Goal: Check status: Check status

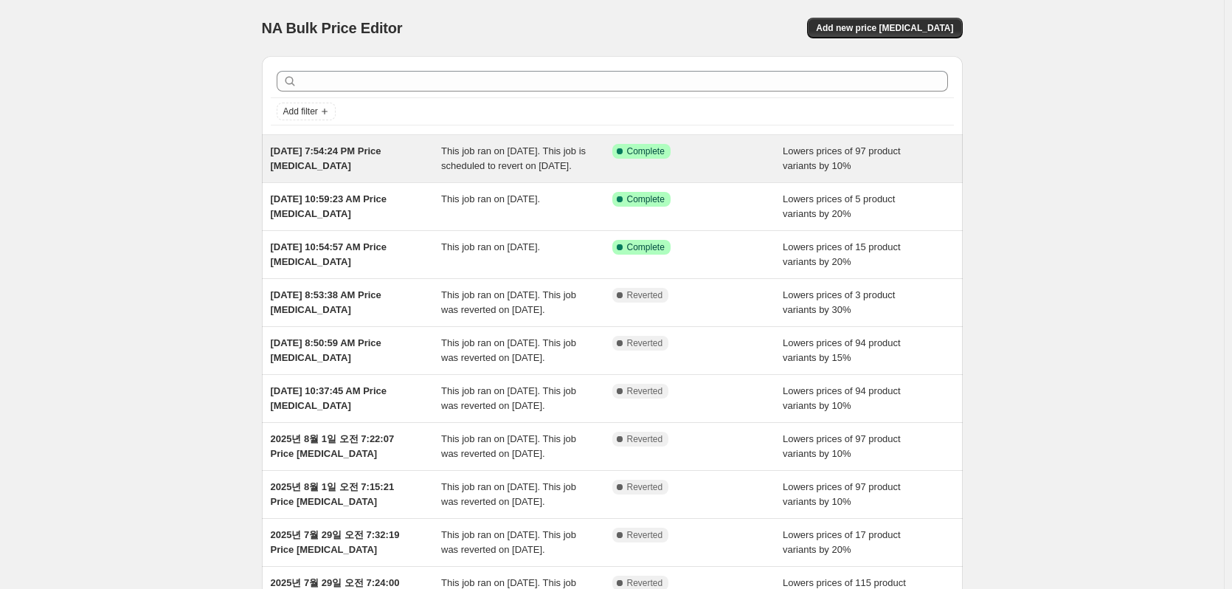
click at [623, 161] on div "Success Complete Complete" at bounding box center [697, 159] width 171 height 30
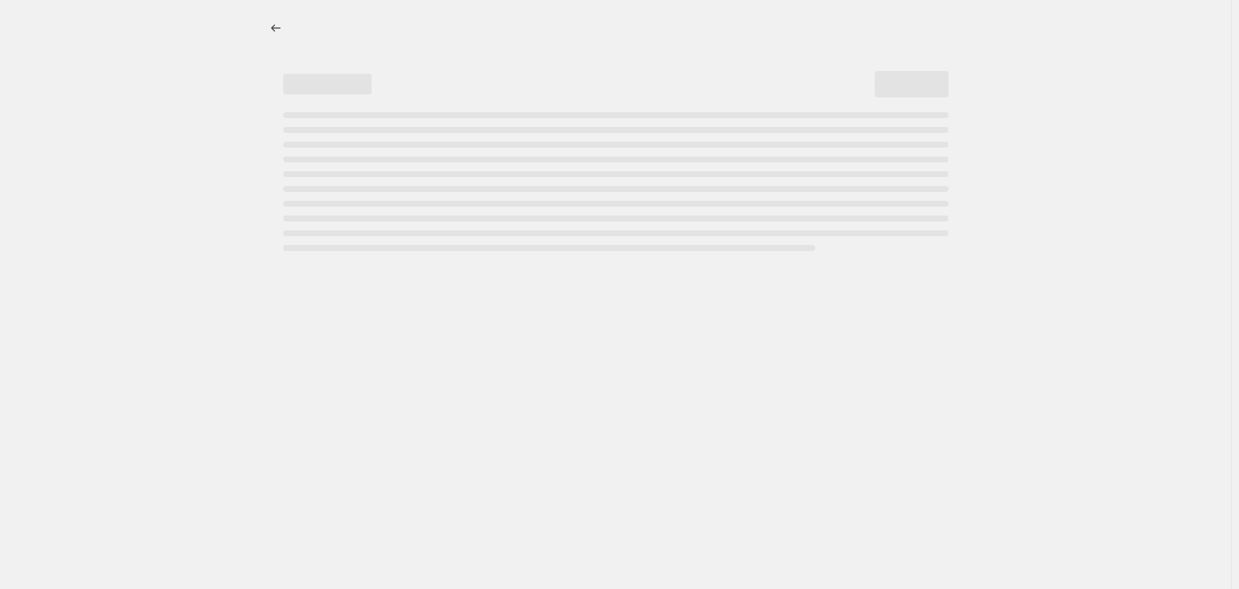
select select "percentage"
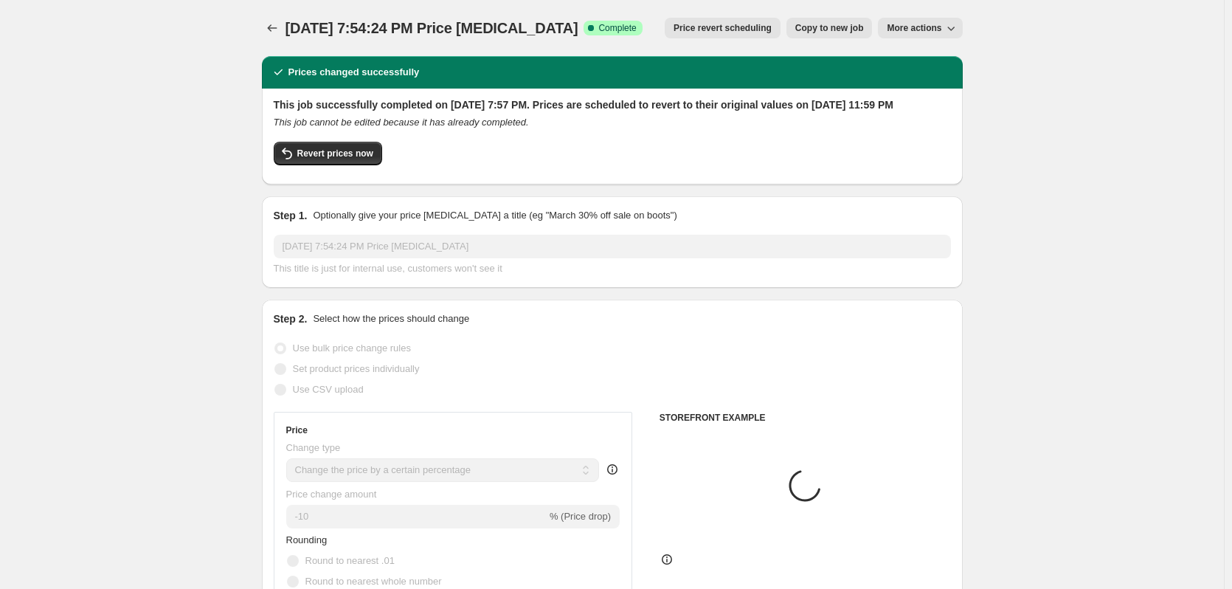
select select "collection"
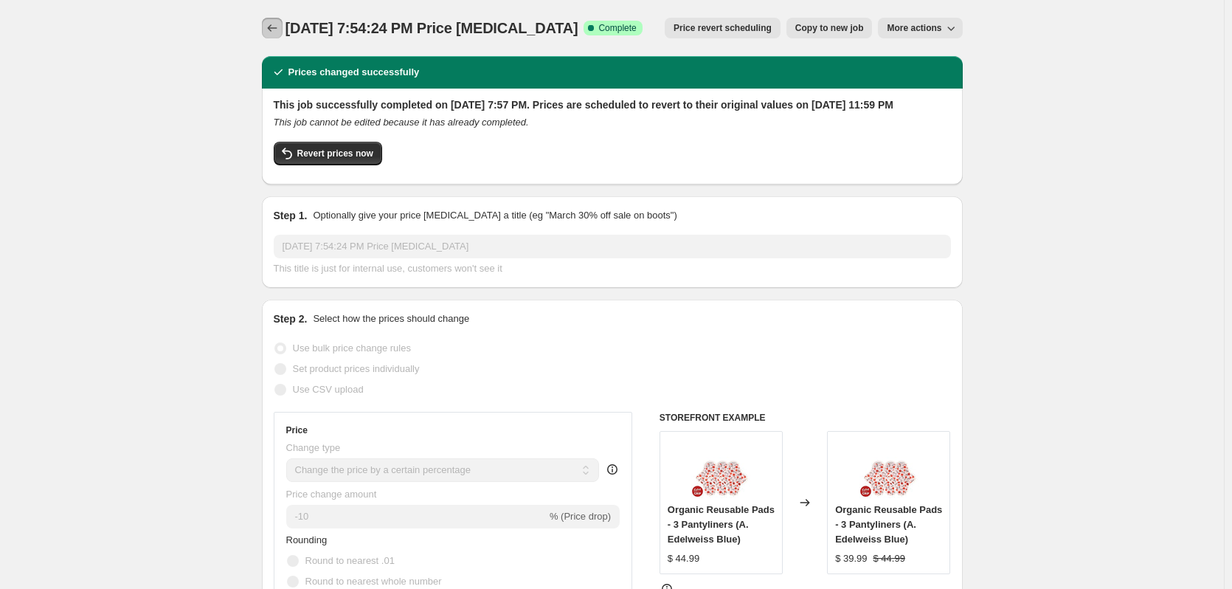
click at [279, 32] on icon "Price change jobs" at bounding box center [272, 28] width 15 height 15
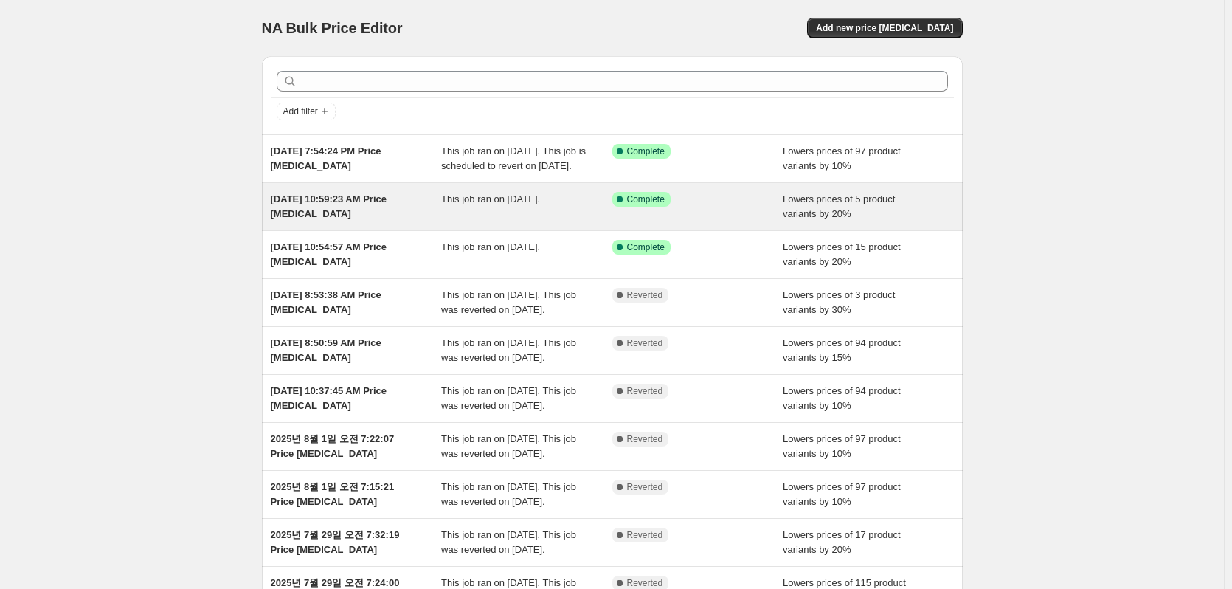
click at [526, 221] on div "This job ran on August 9, 2025." at bounding box center [526, 207] width 171 height 30
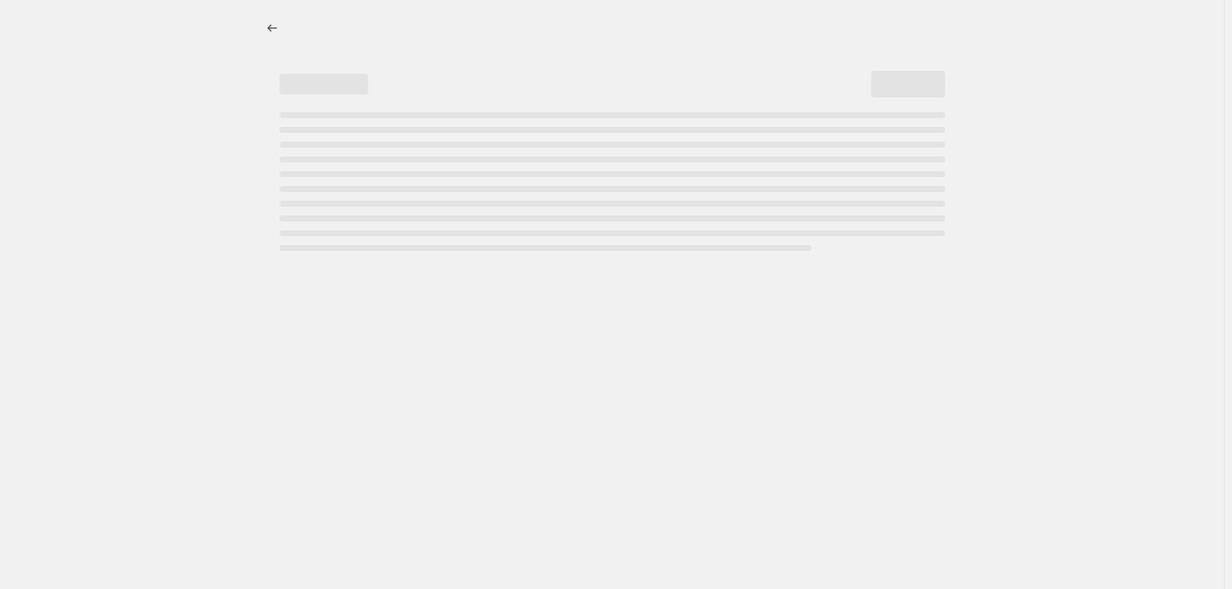
select select "percentage"
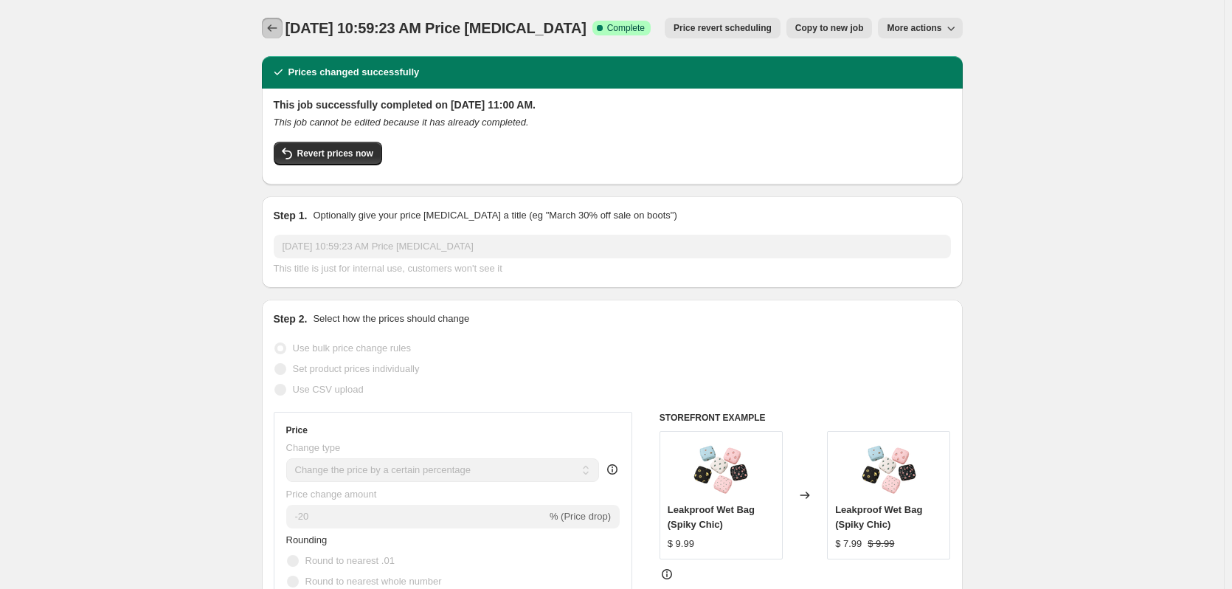
click at [271, 25] on icon "Price change jobs" at bounding box center [272, 28] width 15 height 15
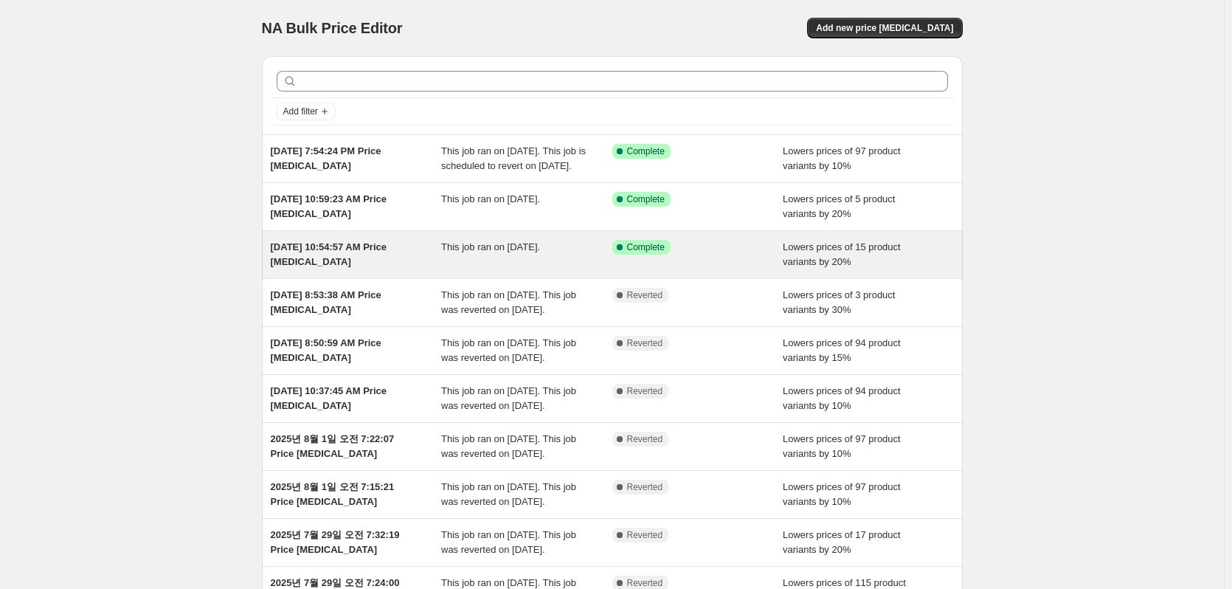
click at [420, 261] on div "Aug 9, 2025, 10:54:57 AM Price change job" at bounding box center [356, 255] width 171 height 30
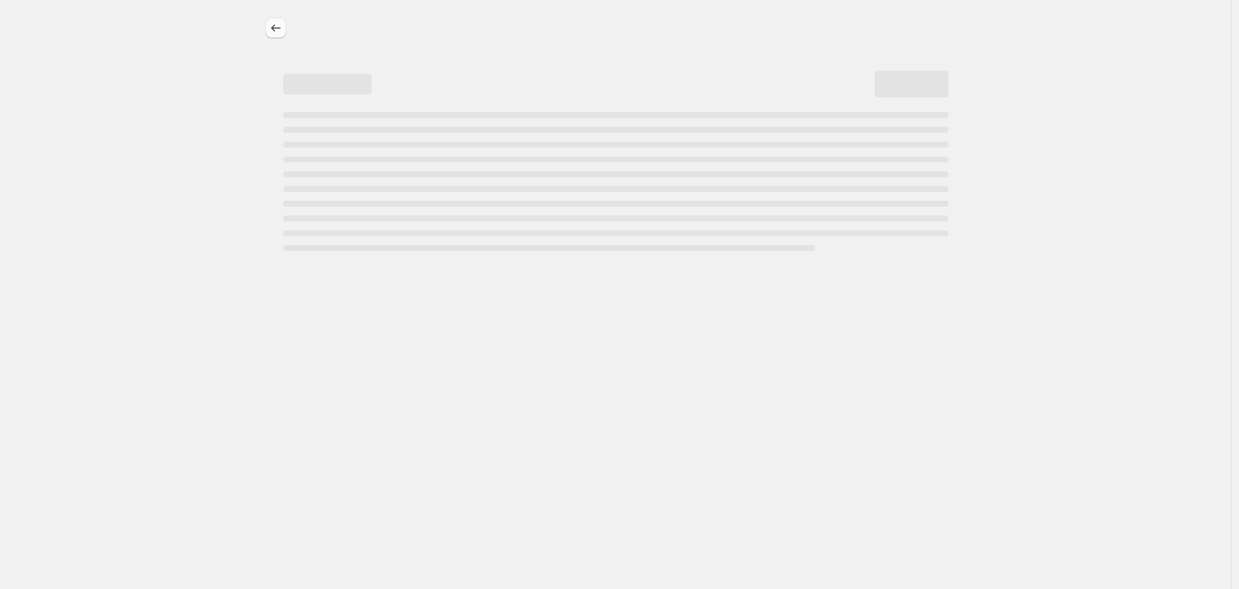
select select "percentage"
select select "collection"
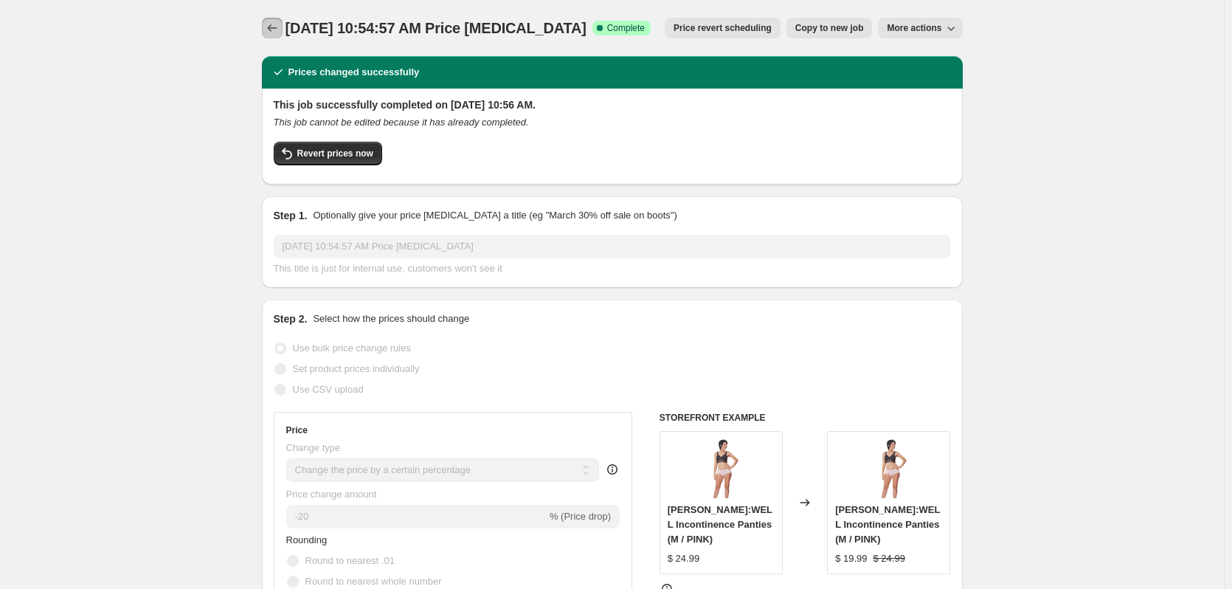
click at [268, 28] on icon "Price change jobs" at bounding box center [272, 28] width 15 height 15
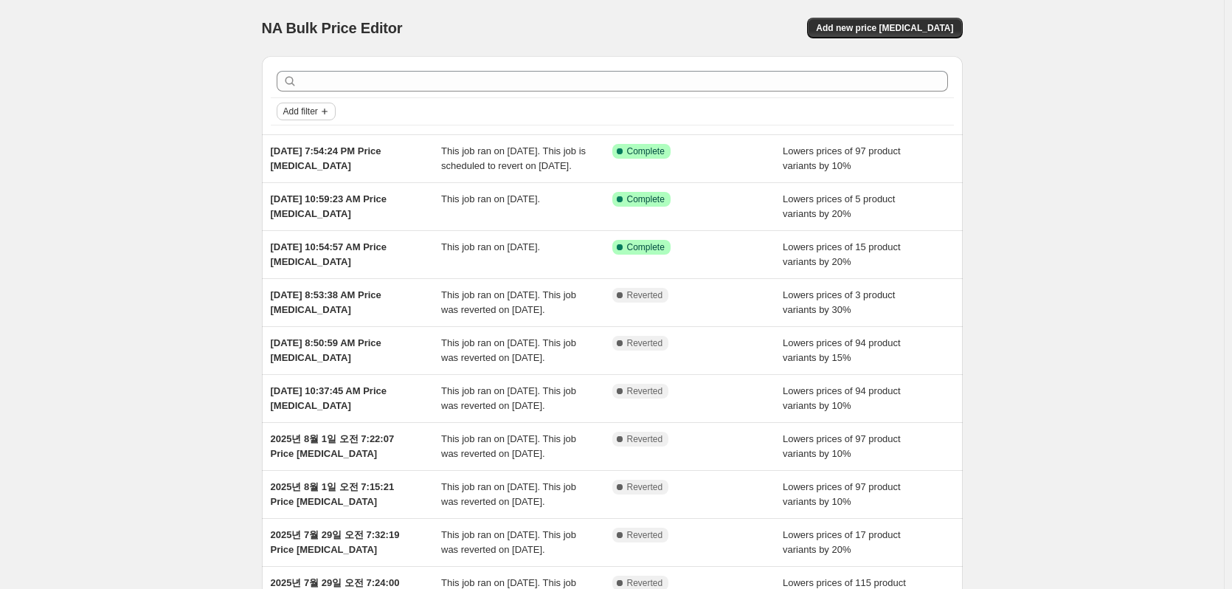
click at [330, 105] on button "Add filter" at bounding box center [306, 112] width 59 height 18
click at [321, 136] on span "Job status" at bounding box center [311, 140] width 44 height 11
click at [325, 206] on span "Complete" at bounding box center [328, 204] width 41 height 11
click at [302, 206] on input "Complete" at bounding box center [296, 205] width 12 height 12
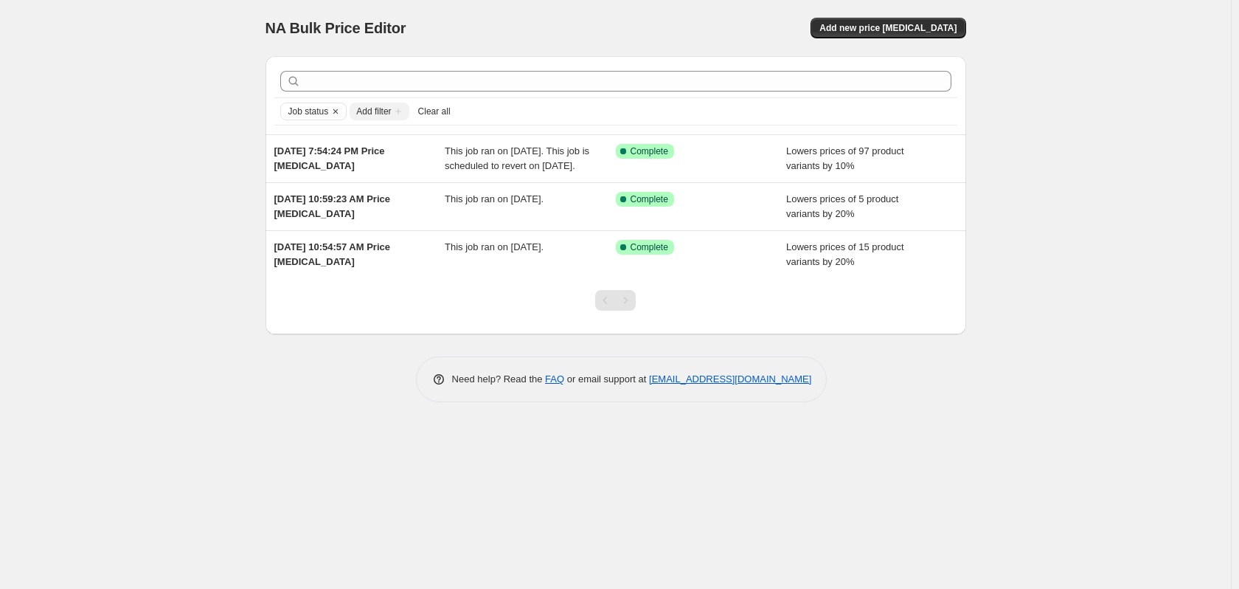
click at [185, 215] on div "NA Bulk Price Editor. This page is ready NA Bulk Price Editor Add new price cha…" at bounding box center [615, 294] width 1231 height 589
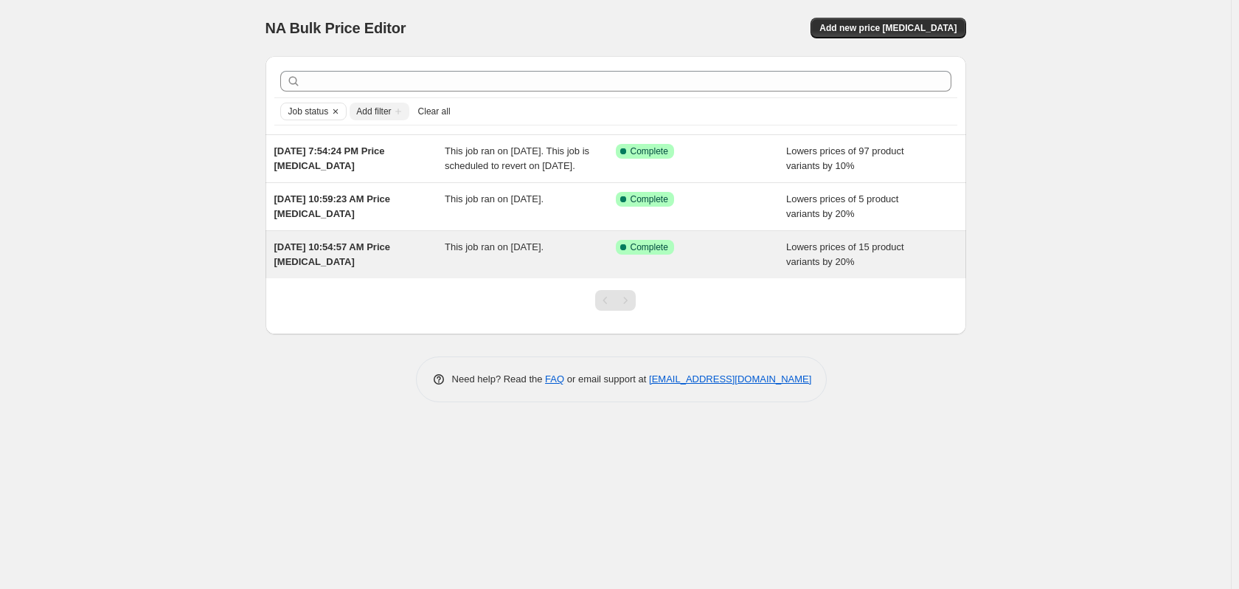
click at [332, 269] on div "Aug 9, 2025, 10:54:57 AM Price change job" at bounding box center [359, 255] width 171 height 30
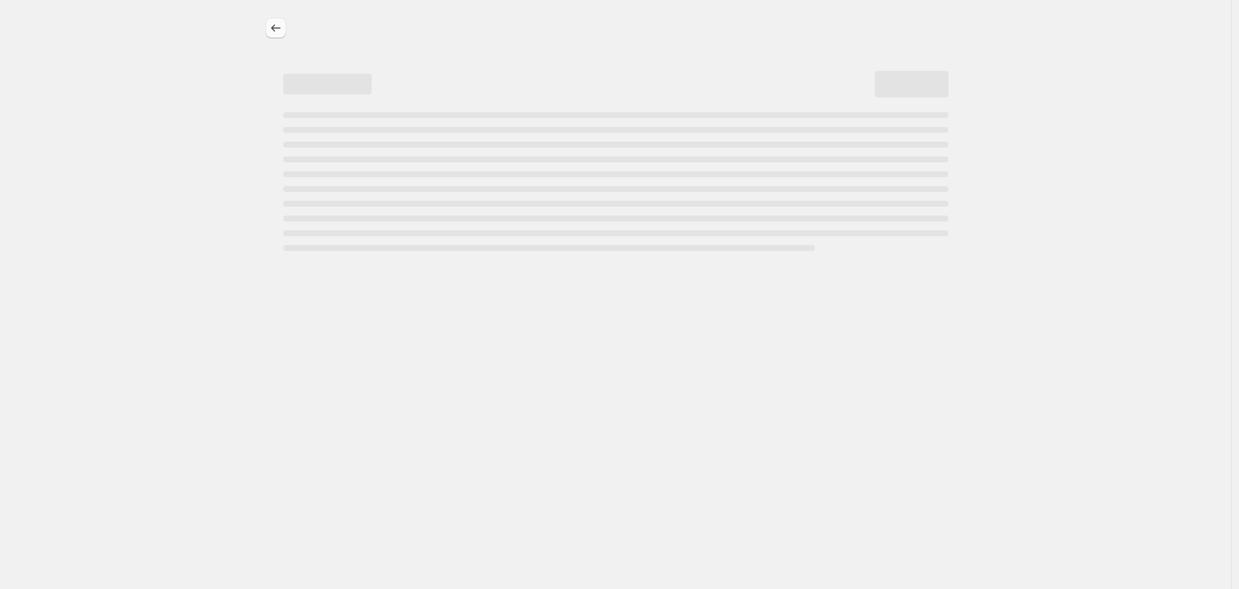
select select "percentage"
select select "collection"
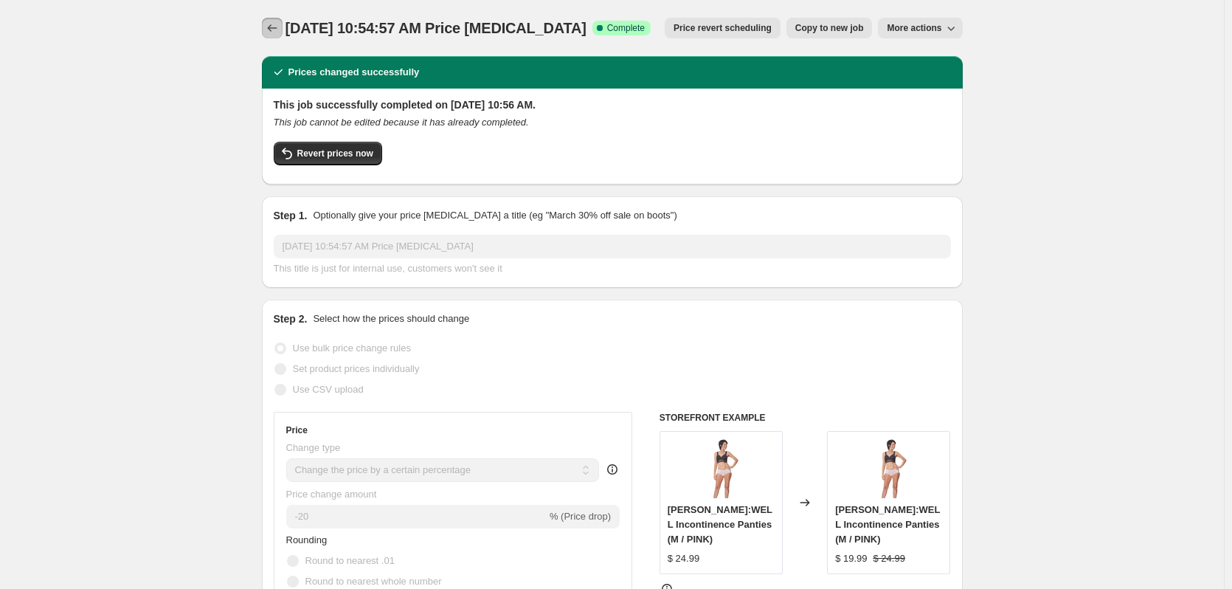
click at [271, 27] on icon "Price change jobs" at bounding box center [272, 28] width 15 height 15
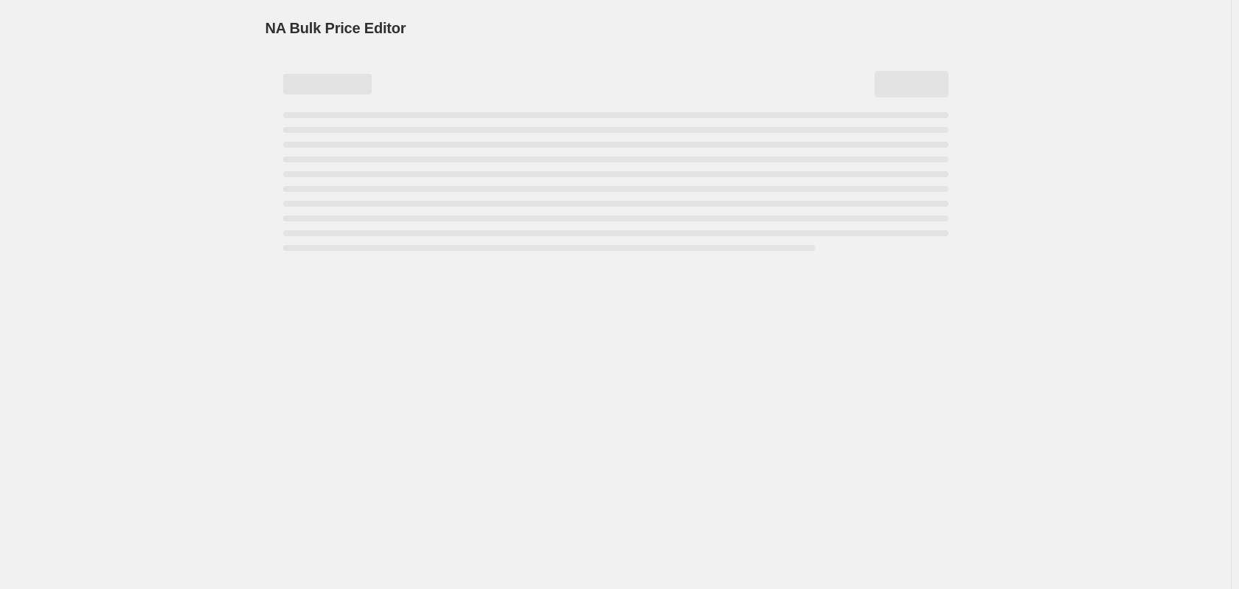
click at [69, 179] on div "NA Bulk Price Editor. This page is ready NA Bulk Price Editor" at bounding box center [615, 294] width 1231 height 589
